Goal: Find specific page/section: Find specific page/section

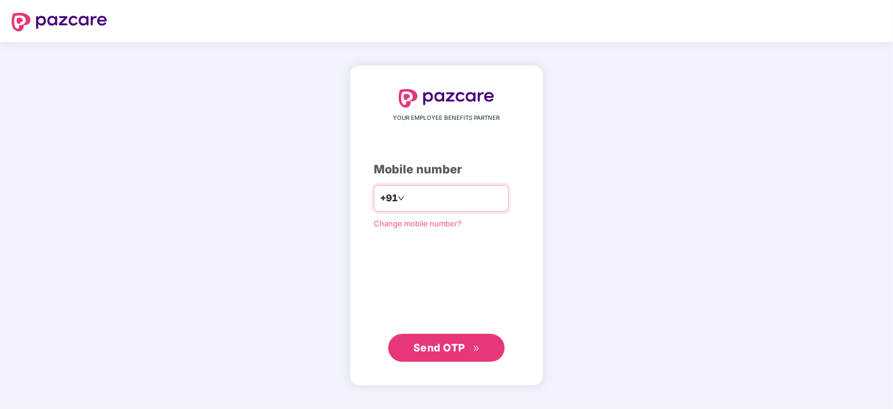
type input "**********"
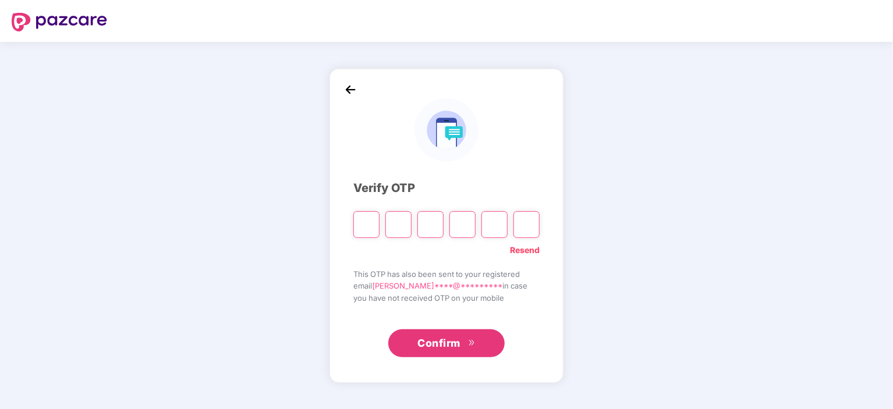
type input "*"
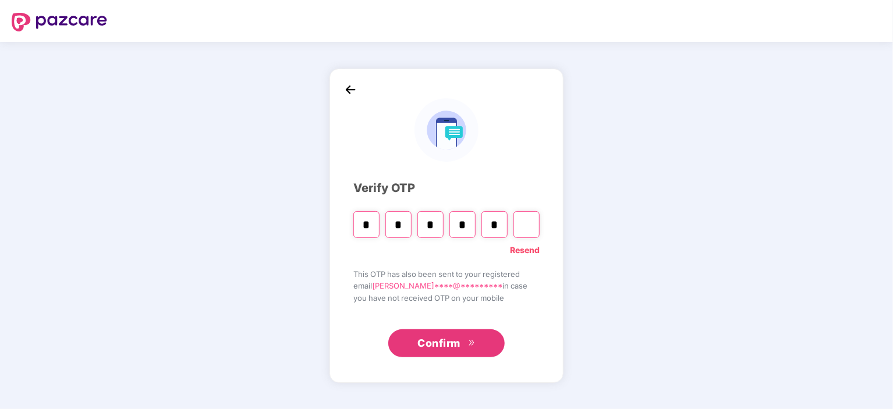
type input "*"
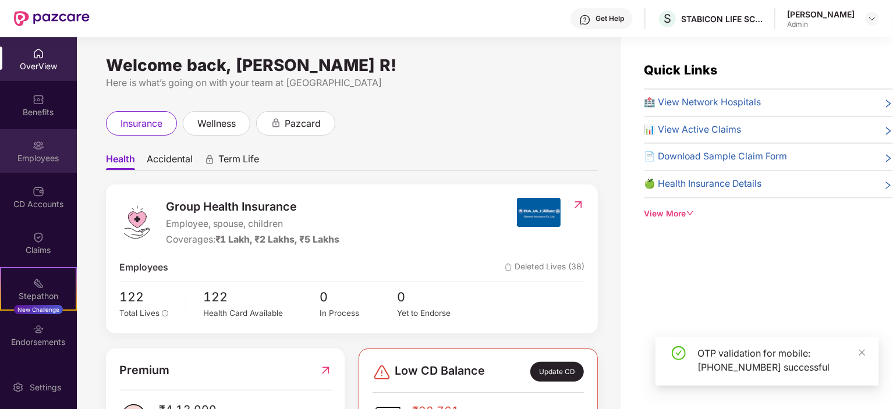
click at [33, 141] on img at bounding box center [39, 146] width 12 height 12
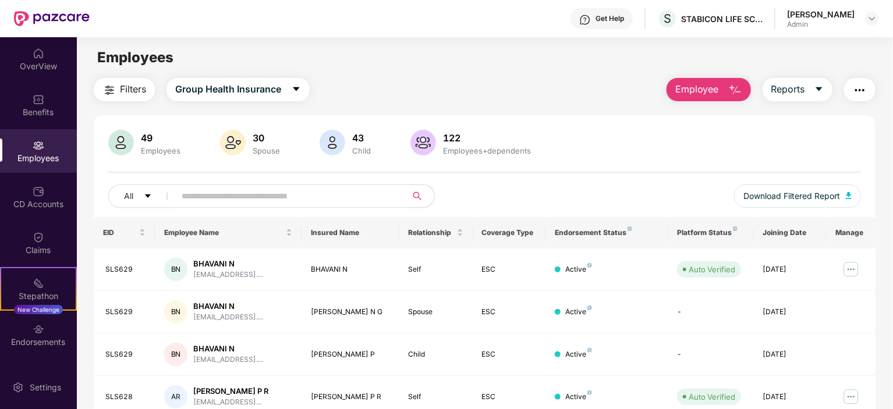
click at [326, 200] on input "text" at bounding box center [286, 196] width 209 height 17
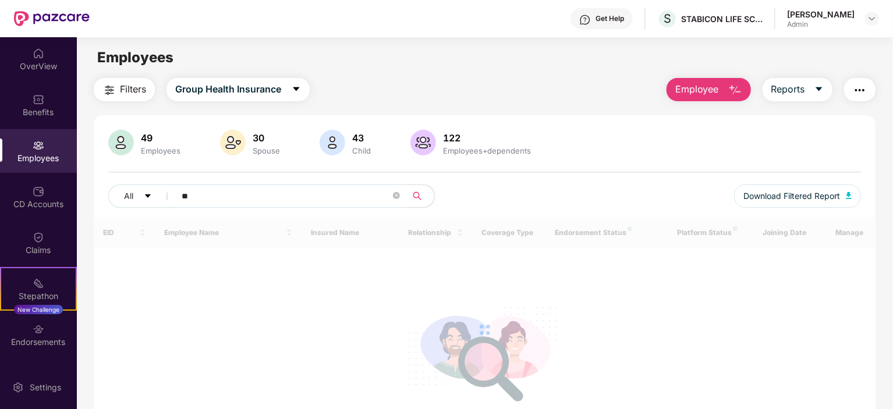
type input "*"
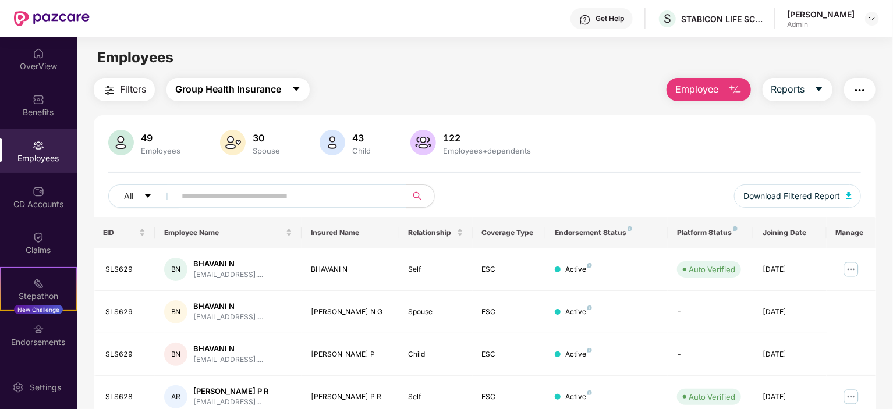
click at [243, 89] on span "Group Health Insurance" at bounding box center [228, 89] width 106 height 15
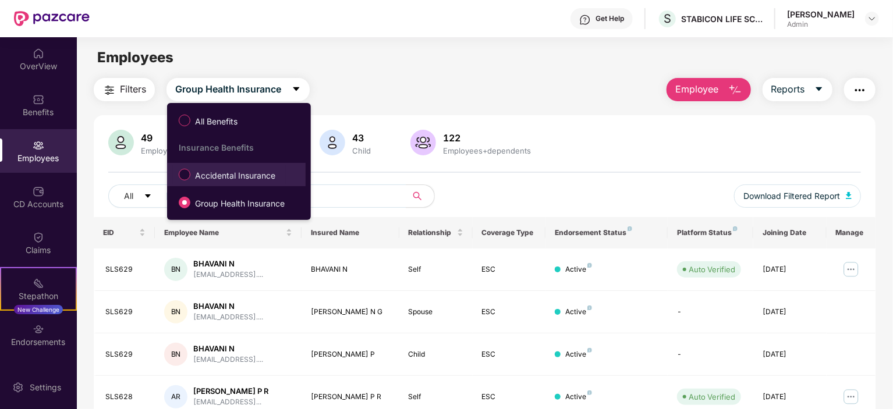
click at [233, 172] on span "Accidental Insurance" at bounding box center [235, 175] width 90 height 13
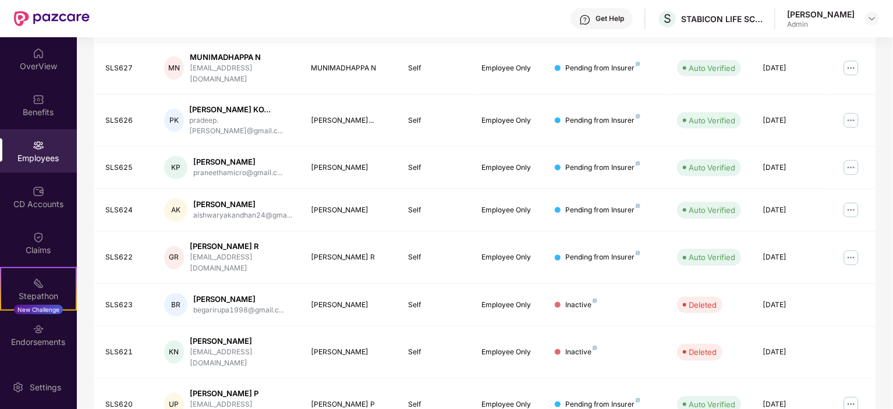
scroll to position [315, 0]
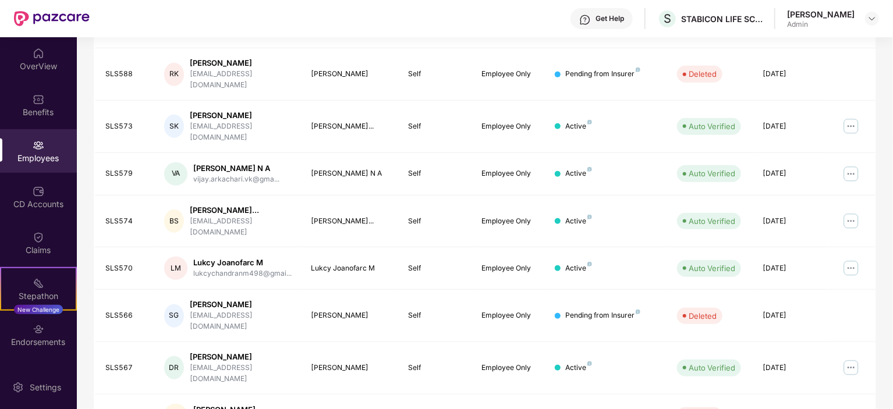
scroll to position [305, 0]
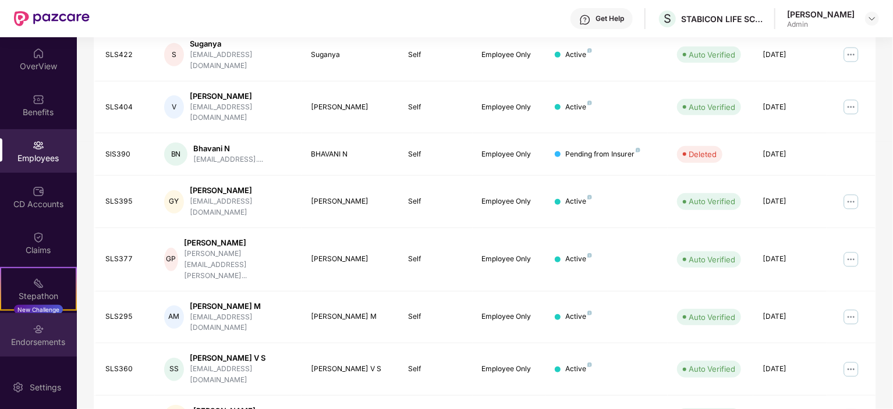
click at [15, 331] on div "Endorsements" at bounding box center [38, 335] width 77 height 44
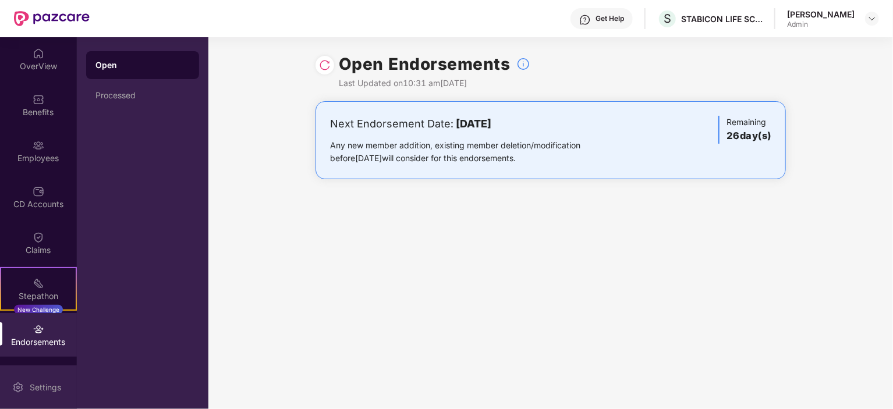
click at [40, 385] on div "Settings" at bounding box center [45, 388] width 38 height 12
